Goal: Ask a question

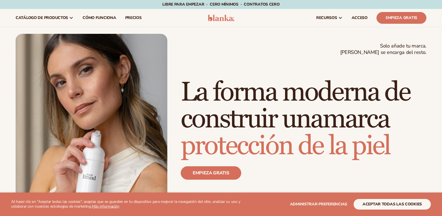
click at [374, 21] on div "recursos connect your store" at bounding box center [335, 18] width 191 height 18
click at [360, 19] on font "ACCESO" at bounding box center [360, 17] width 16 height 5
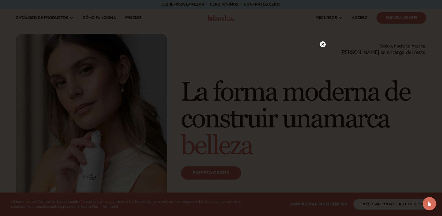
click at [324, 44] on circle at bounding box center [323, 44] width 6 height 6
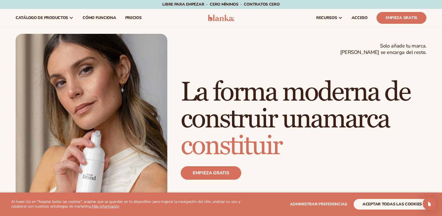
click at [439, 26] on header "Carro catálogo de productos" at bounding box center [221, 18] width 442 height 18
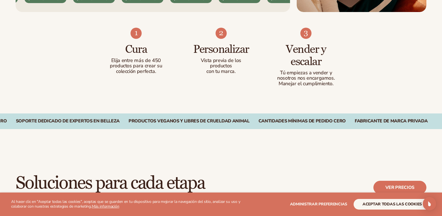
scroll to position [362, 0]
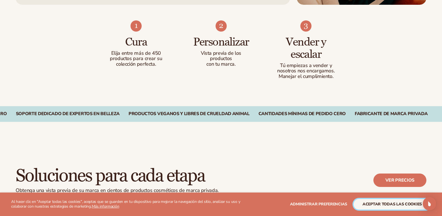
click at [410, 205] on font "aceptar todas las cookies" at bounding box center [391, 203] width 59 height 5
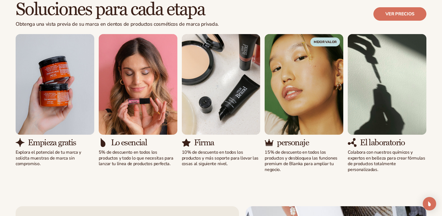
scroll to position [530, 0]
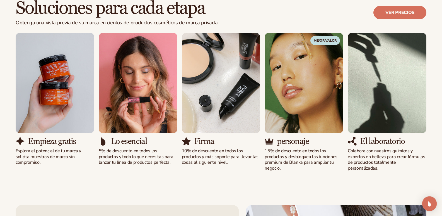
click at [431, 205] on img "Abrir Intercom Messenger" at bounding box center [429, 203] width 7 height 7
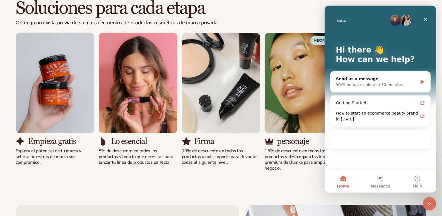
scroll to position [0, 0]
click at [385, 177] on button "Messages" at bounding box center [380, 181] width 37 height 22
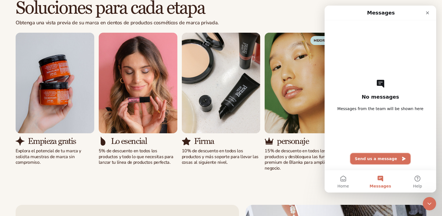
click at [374, 161] on button "Send us a message" at bounding box center [380, 158] width 60 height 11
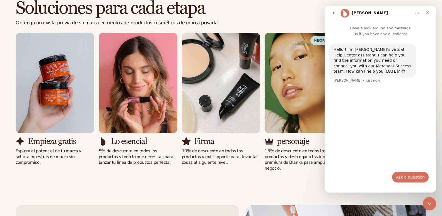
click at [413, 175] on button "Ask a question" at bounding box center [410, 176] width 37 height 11
